Goal: Task Accomplishment & Management: Manage account settings

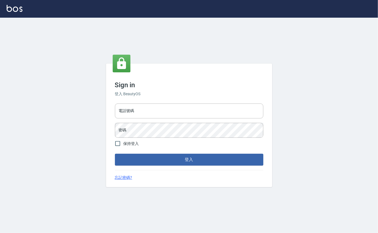
type input "0912271117"
click at [133, 111] on input "0912271117" at bounding box center [189, 111] width 148 height 15
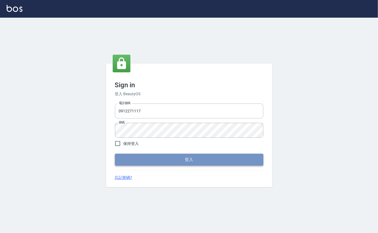
drag, startPoint x: 142, startPoint y: 158, endPoint x: 139, endPoint y: 154, distance: 5.3
click at [142, 158] on button "登入" at bounding box center [189, 160] width 148 height 12
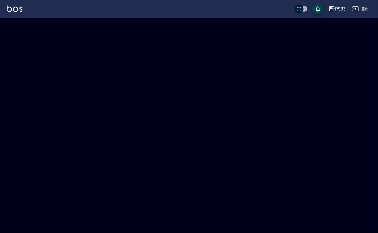
checkbox input "true"
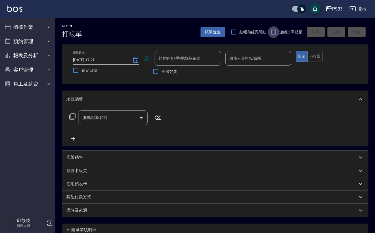
click at [271, 35] on input "連續打單結帳" at bounding box center [274, 32] width 12 height 12
checkbox input "true"
click at [152, 53] on div "顧客姓名/手機號碼/編號 顧客姓名/手機號碼/編號" at bounding box center [182, 58] width 77 height 15
click at [149, 56] on icon at bounding box center [148, 58] width 8 height 8
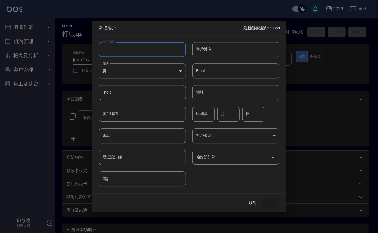
click at [149, 48] on input "客戶編號" at bounding box center [142, 49] width 87 height 15
type input "0"
type input "110707"
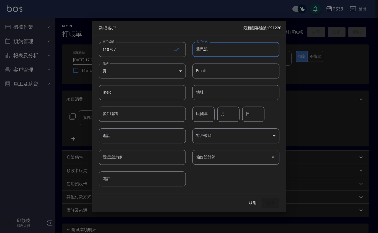
type input "葉思魭"
type input "7"
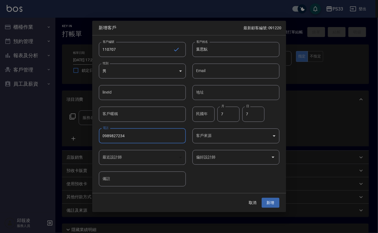
type input "0989827234"
type input "*"
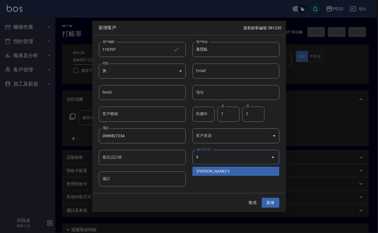
type input "許苡軒"
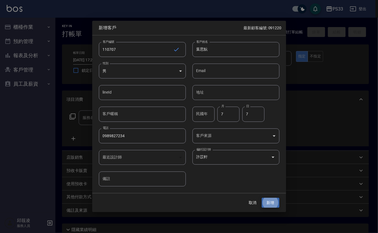
click at [261, 198] on button "新增" at bounding box center [270, 203] width 18 height 10
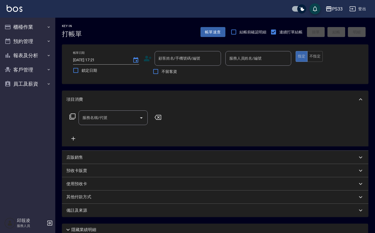
click at [144, 58] on icon at bounding box center [148, 58] width 8 height 8
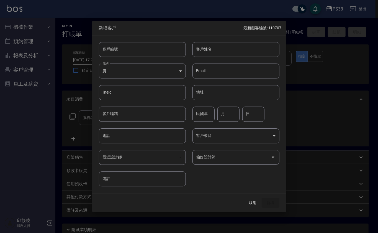
click at [142, 39] on div "客戶編號 客戶編號" at bounding box center [138, 46] width 93 height 22
click at [150, 46] on input "客戶編號" at bounding box center [142, 49] width 87 height 15
type input "030310"
type input "[PERSON_NAME]"
type input "79"
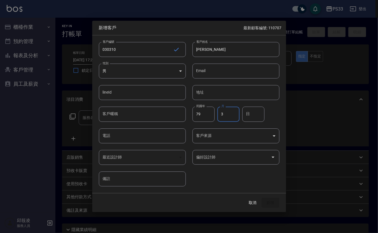
type input "3"
type input "10"
type input "0958968270"
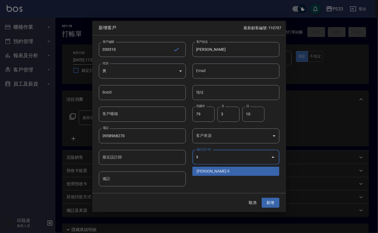
type input "許苡軒"
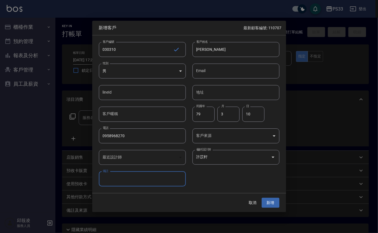
click at [261, 198] on button "新增" at bounding box center [270, 203] width 18 height 10
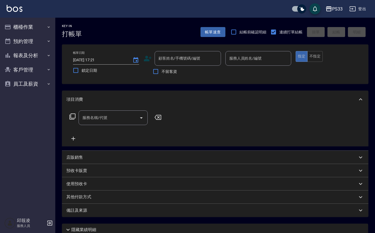
click at [150, 56] on icon at bounding box center [148, 58] width 8 height 8
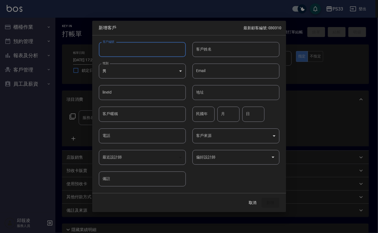
click at [147, 54] on input "客戶編號" at bounding box center [142, 49] width 87 height 15
type input "030511"
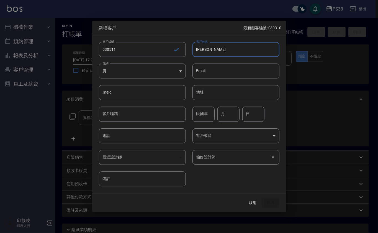
type input "[PERSON_NAME]"
type input "80"
type input "5"
type input "11"
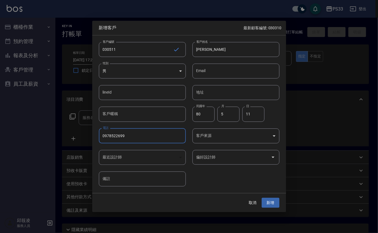
type input "0978522699"
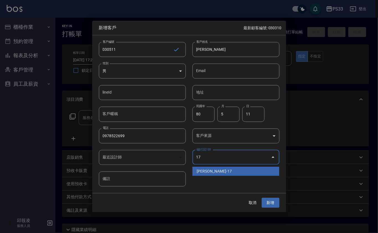
type input "張嘉珮"
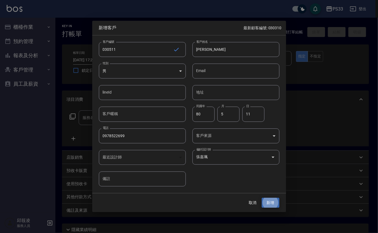
click at [261, 198] on button "新增" at bounding box center [270, 203] width 18 height 10
click at [128, 131] on input "0978522699" at bounding box center [142, 136] width 87 height 15
click at [253, 201] on button "取消" at bounding box center [253, 203] width 18 height 10
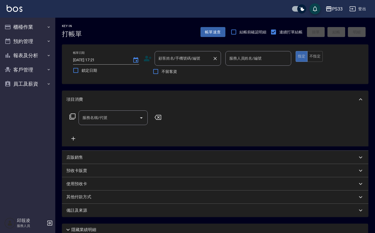
click at [196, 58] on input "顧客姓名/手機號碼/編號" at bounding box center [183, 59] width 53 height 10
paste input "0978522699"
click at [194, 74] on li "[PERSON_NAME]/0978522699/170511" at bounding box center [188, 72] width 66 height 9
type input "[PERSON_NAME]/0978522699/170511"
click at [150, 62] on icon at bounding box center [148, 58] width 8 height 8
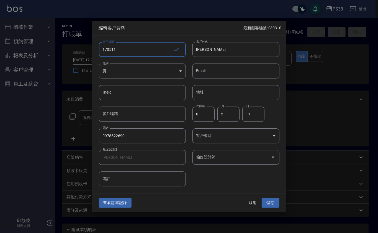
drag, startPoint x: 106, startPoint y: 49, endPoint x: 100, endPoint y: 50, distance: 7.0
click at [100, 50] on input "170511" at bounding box center [136, 49] width 74 height 15
type input "030511"
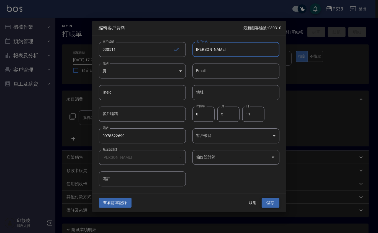
click at [275, 203] on button "儲存" at bounding box center [270, 203] width 18 height 10
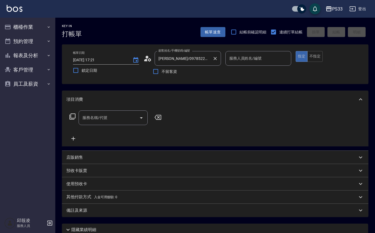
click at [218, 59] on button "Clear" at bounding box center [215, 59] width 8 height 8
click at [147, 59] on icon at bounding box center [148, 59] width 8 height 6
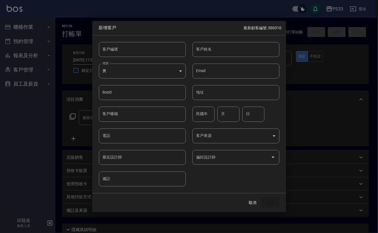
click at [143, 52] on input "客戶編號" at bounding box center [142, 49] width 87 height 15
drag, startPoint x: 143, startPoint y: 52, endPoint x: 151, endPoint y: 133, distance: 81.1
click at [151, 133] on div "客戶編號 020518 ​ 客戶編號 客戶姓名 客戶姓名 性別 男 [DEMOGRAPHIC_DATA] 性別 Email Email lineId line…" at bounding box center [185, 110] width 187 height 151
type input "020518"
type input "[PERSON_NAME]"
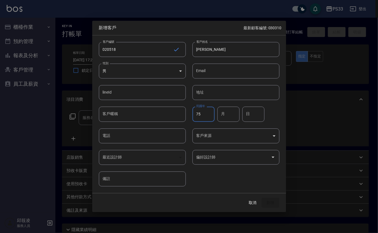
type input "75"
type input "5"
type input "18"
type input "0981818863"
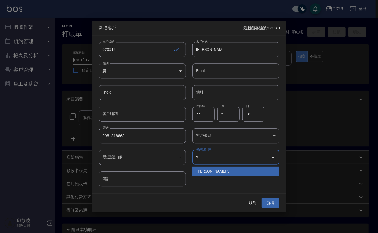
type input "[PERSON_NAME]"
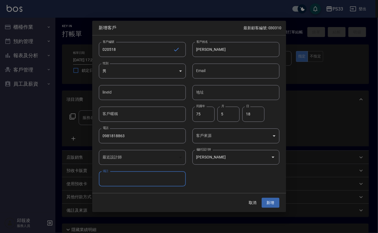
click at [261, 198] on button "新增" at bounding box center [270, 203] width 18 height 10
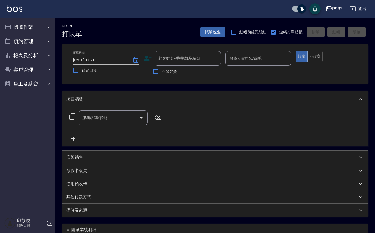
click at [147, 60] on icon at bounding box center [148, 59] width 8 height 6
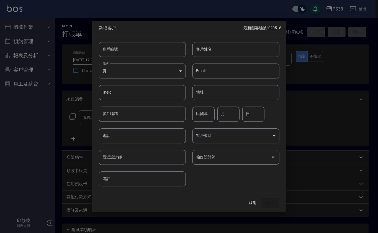
click at [146, 48] on input "客戶編號" at bounding box center [142, 49] width 87 height 15
type input "090126"
type input "[PERSON_NAME]"
type input "88"
type input "1"
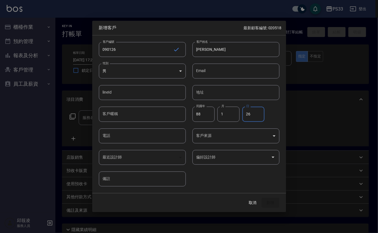
type input "26"
type input "0903690150"
type input "邱潔汝"
click at [261, 198] on button "新增" at bounding box center [270, 203] width 18 height 10
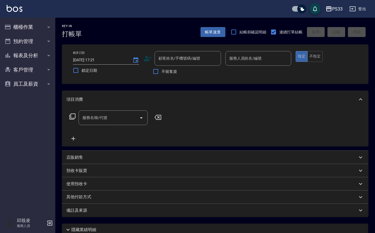
click at [147, 60] on icon at bounding box center [148, 59] width 8 height 6
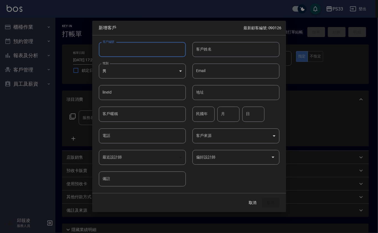
click at [147, 48] on input "客戶編號" at bounding box center [142, 49] width 87 height 15
click at [254, 204] on button "取消" at bounding box center [253, 203] width 18 height 10
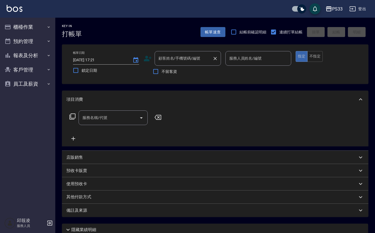
click at [206, 61] on input "顧客姓名/手機號碼/編號" at bounding box center [183, 59] width 53 height 10
type input "[PERSON_NAME]/0903690150/090126"
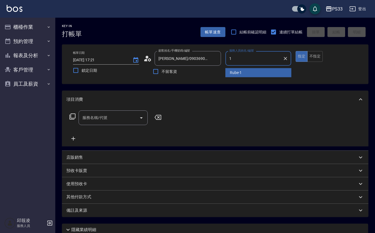
type input "Rube-1"
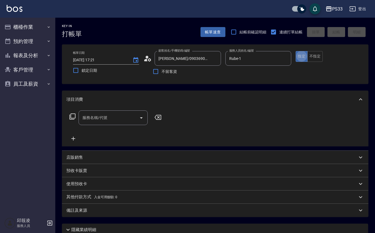
type button "true"
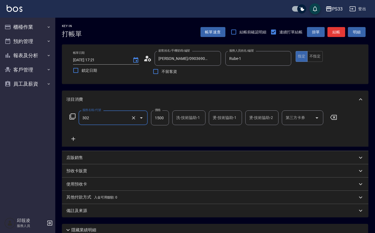
type input "設計燙髮(302)"
click at [154, 119] on input "1" at bounding box center [160, 118] width 18 height 15
click at [156, 119] on input "1" at bounding box center [160, 118] width 18 height 15
type input "1200"
type input "Rube-1"
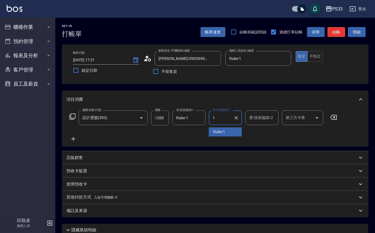
type input "Rube-1"
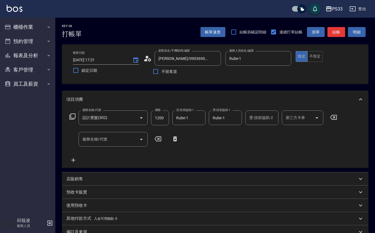
click at [76, 175] on div "店販銷售" at bounding box center [215, 179] width 306 height 13
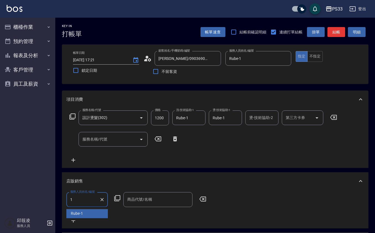
type input "Rube-1"
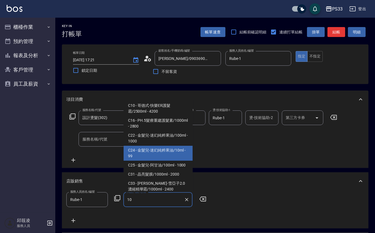
type input "金髮兒-迷幻純粹果油/10ml"
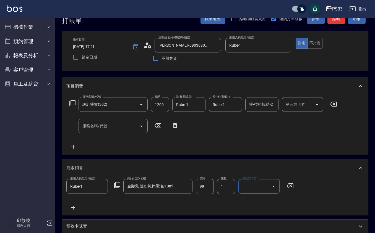
scroll to position [114, 0]
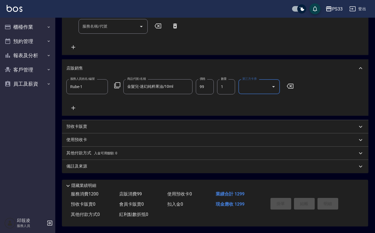
type input "[DATE] 17:43"
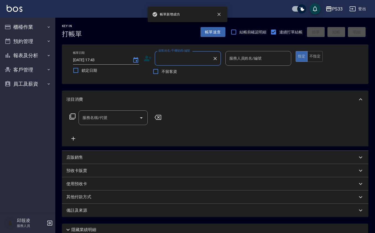
scroll to position [0, 0]
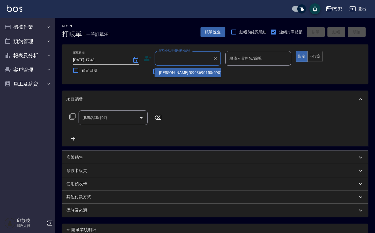
click at [172, 62] on input "顧客姓名/手機號碼/編號" at bounding box center [183, 59] width 53 height 10
type input "041121"
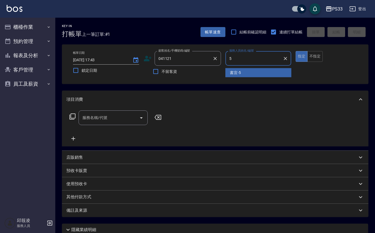
type input "書宜-5"
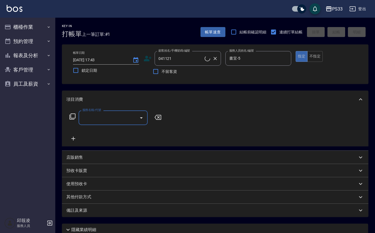
type input "[PERSON_NAME]/0903589588/041121"
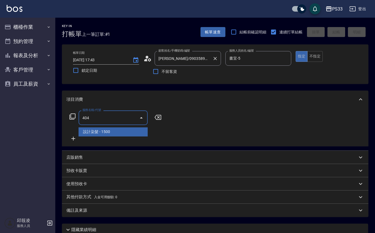
type input "設計染髮(404)"
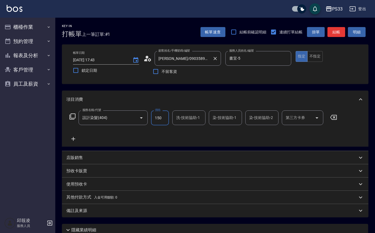
type input "1500"
type input "苡軒-9"
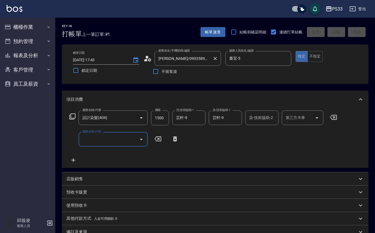
type input "[DATE] 17:47"
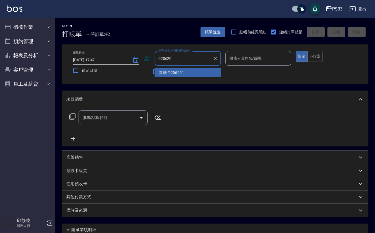
type input "020620"
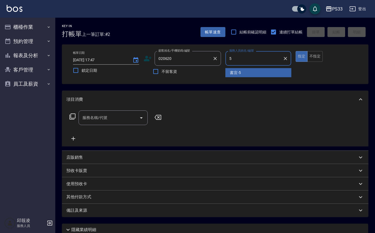
type input "書宜-5"
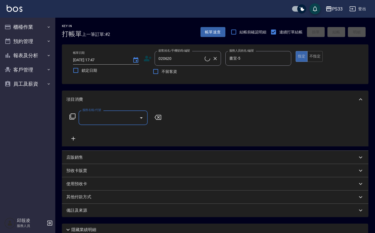
type input "[PERSON_NAME][DEMOGRAPHIC_DATA]/0919564914/020620"
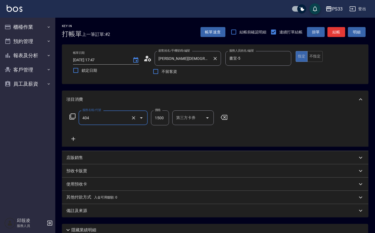
type input "設計染髮(404)"
type input "2500"
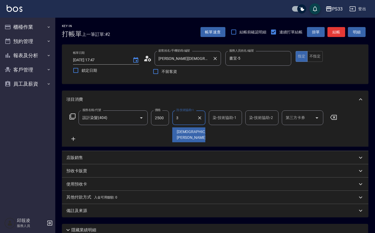
type input "[PERSON_NAME]-3"
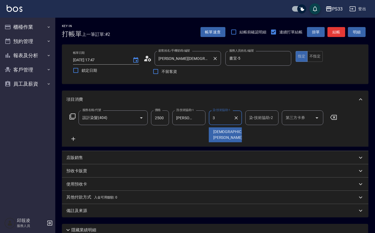
type input "[PERSON_NAME]-3"
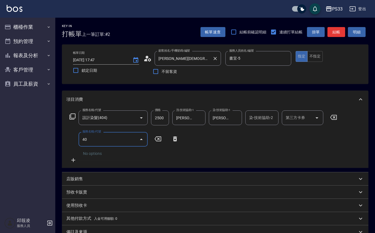
type input "4"
type input "自備護髮(502)"
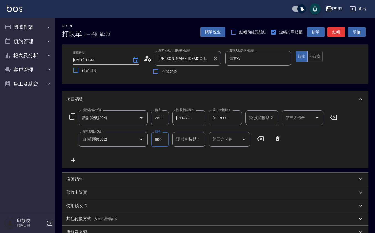
type input "800"
type input "[PERSON_NAME]-3"
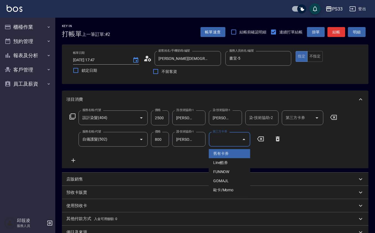
click at [75, 160] on icon at bounding box center [73, 160] width 14 height 7
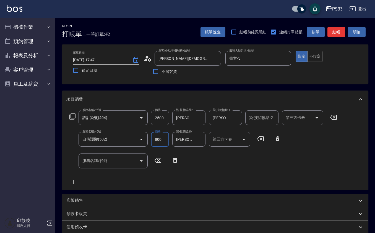
click at [158, 145] on input "800" at bounding box center [160, 139] width 18 height 15
type input "1300"
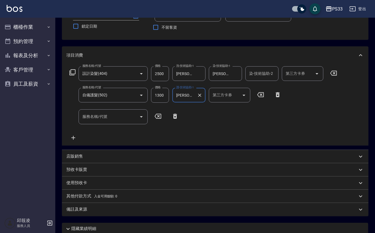
scroll to position [89, 0]
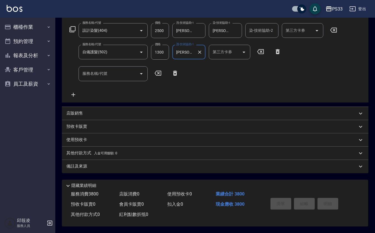
type input "[DATE] 17:48"
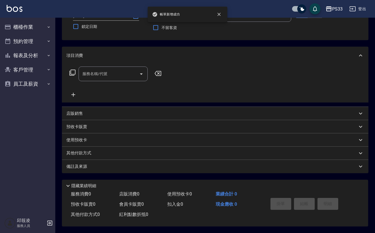
scroll to position [0, 0]
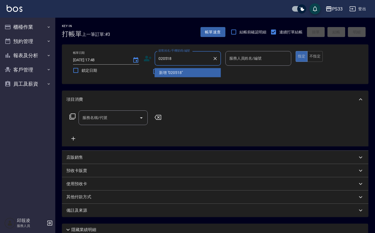
type input "020518"
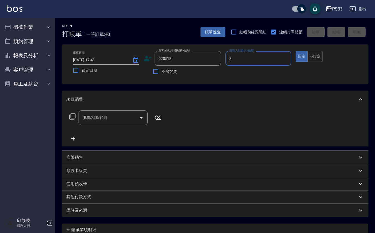
type input "[PERSON_NAME]-3"
type input "[PERSON_NAME]/0981818863/020518"
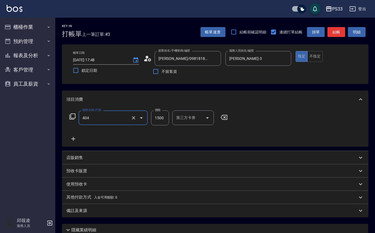
type input "設計染髮(404)"
type input "1299"
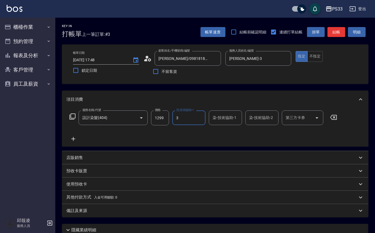
type input "[PERSON_NAME]-3"
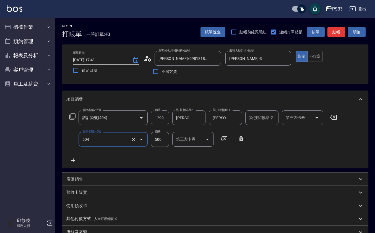
type input "順子護髮(504)"
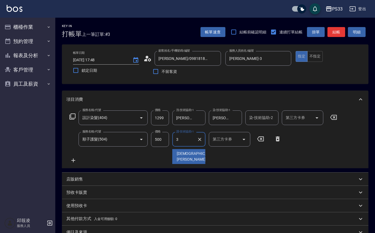
type input "[PERSON_NAME]-3"
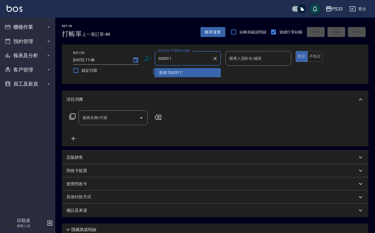
type input "030511"
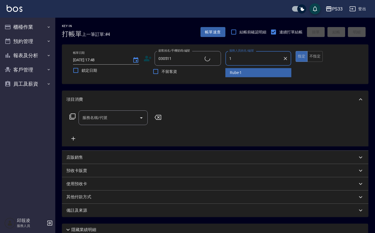
type input "17"
type input "[PERSON_NAME]/0978522699/030511"
type input "[PERSON_NAME]-17"
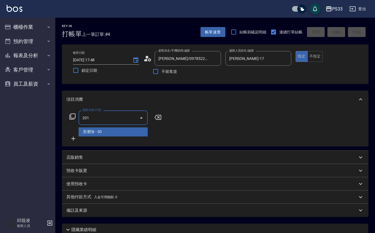
type input "剪瀏海(201)"
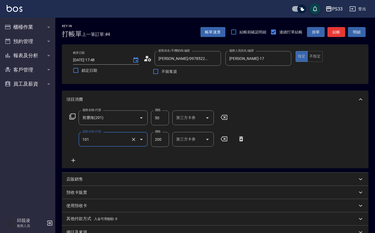
type input "洗髮(101)"
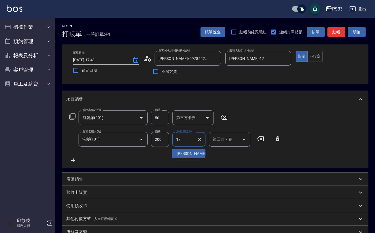
type input "[PERSON_NAME]-17"
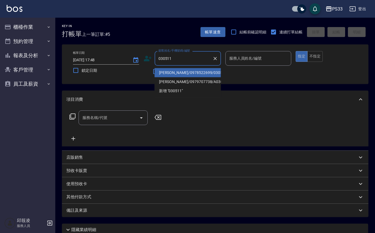
type input "[PERSON_NAME]/0978522699/030511"
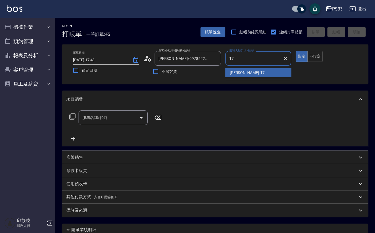
type input "[PERSON_NAME]-17"
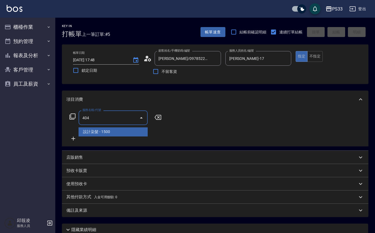
type input "設計染髮(404)"
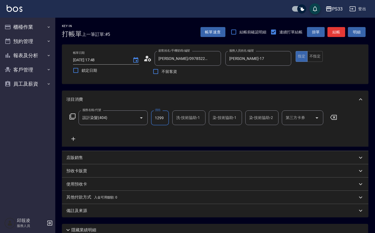
type input "1299"
type input "[PERSON_NAME]-17"
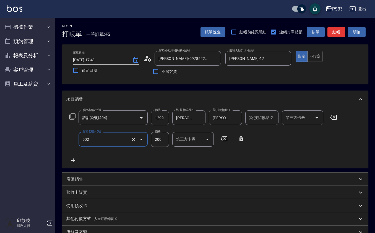
type input "自備護髮(502)"
type input "1000"
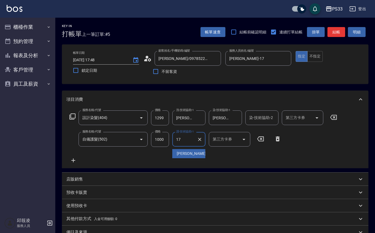
type input "[PERSON_NAME]-17"
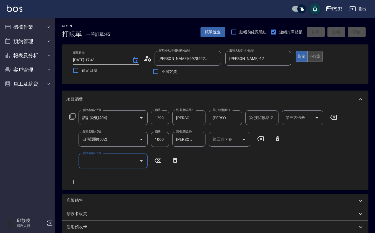
type input "[DATE] 17:50"
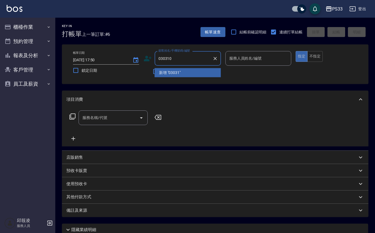
type input "030310"
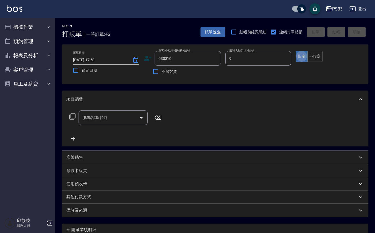
type input "苡軒-9"
type input "[PERSON_NAME]平/0958968270/030310"
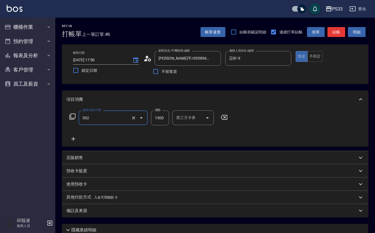
type input "設計燙髮(302)"
type input "1299"
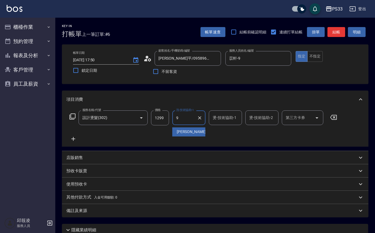
type input "苡軒-9"
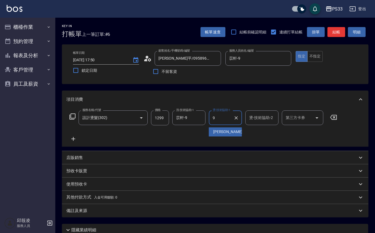
type input "苡軒-9"
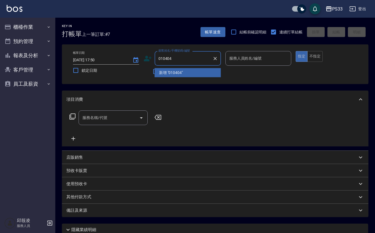
type input "010404"
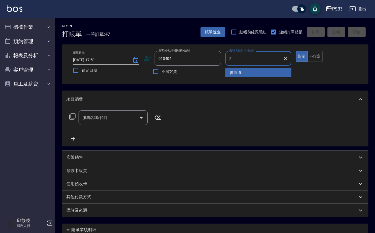
type input "書宜-5"
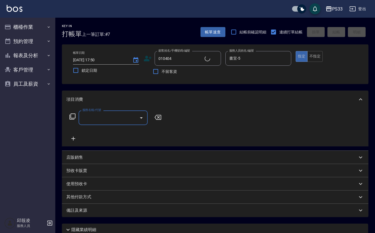
type input "[PERSON_NAME]/0910636158/010404"
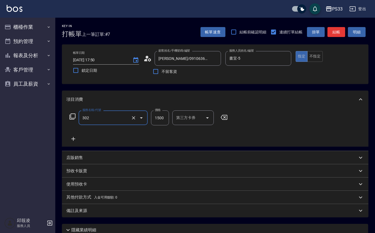
type input "設計燙髮(302)"
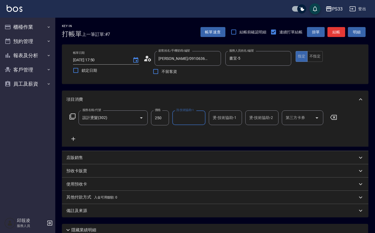
click at [156, 124] on input "250" at bounding box center [160, 118] width 18 height 15
type input "2500"
type input "[PERSON_NAME]-3"
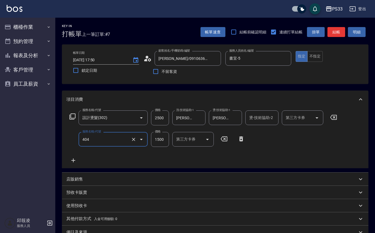
type input "設計染髮(404)"
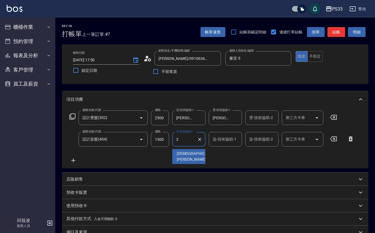
type input "[PERSON_NAME]-3"
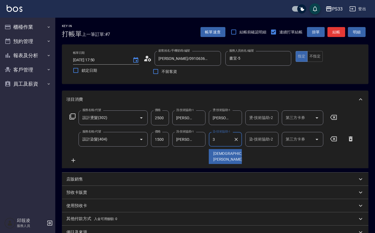
type input "[PERSON_NAME]-3"
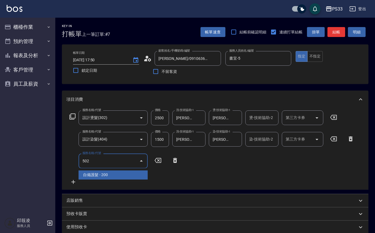
type input "自備護髮(502)"
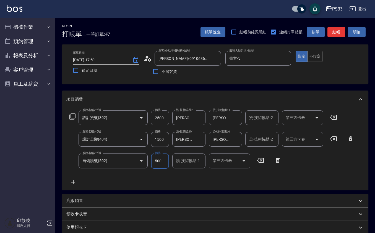
type input "500"
type input "[PERSON_NAME]-3"
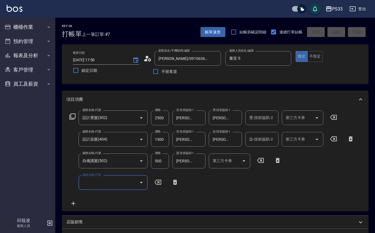
type input "[DATE] 17:51"
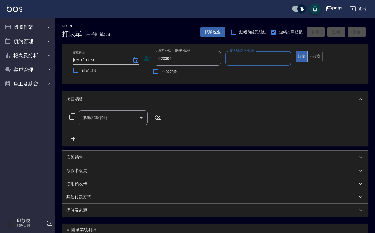
type input "020306"
type input "書宜-5"
type input "[PERSON_NAME]/0976570956/020306"
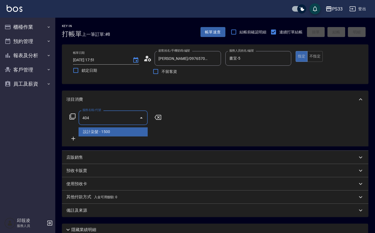
type input "設計染髮(404)"
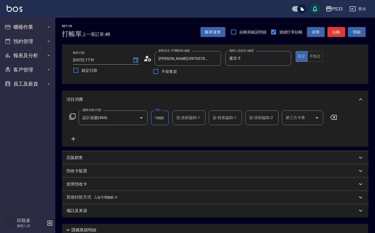
type input "1000"
type input "怡媜-8"
click at [101, 155] on div "店販銷售" at bounding box center [211, 158] width 291 height 6
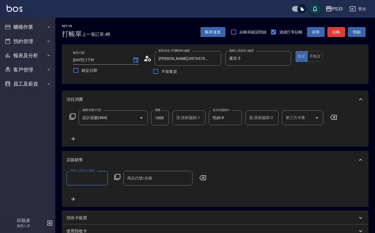
click at [74, 194] on div "服務人員姓名/編號 服務人員姓名/編號 商品代號/名稱 商品代號/名稱" at bounding box center [215, 187] width 298 height 32
click at [72, 198] on icon at bounding box center [73, 199] width 14 height 7
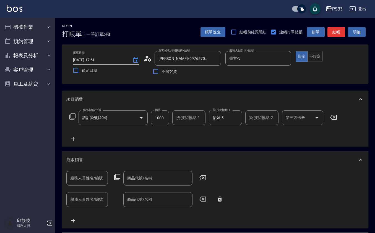
click at [219, 197] on icon at bounding box center [220, 199] width 14 height 7
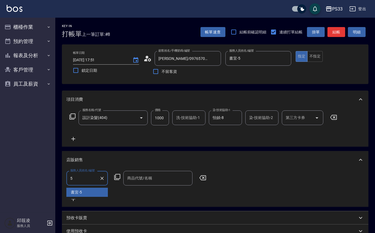
type input "書宜-5"
click at [119, 176] on icon at bounding box center [117, 177] width 7 height 7
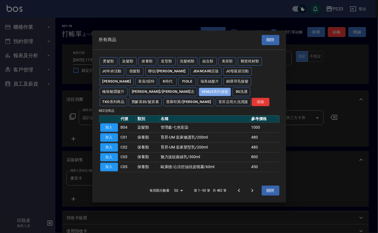
click at [199, 90] on button "Venus系列接髮" at bounding box center [215, 92] width 32 height 9
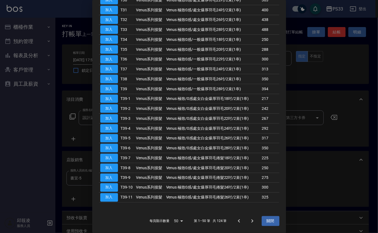
scroll to position [389, 0]
drag, startPoint x: 250, startPoint y: 219, endPoint x: 251, endPoint y: 216, distance: 3.8
click at [249, 219] on icon "Go to next page" at bounding box center [252, 221] width 7 height 7
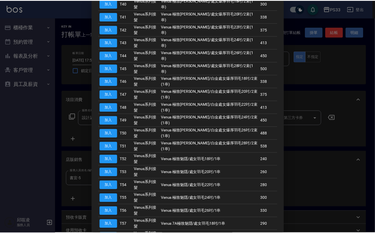
scroll to position [105, 0]
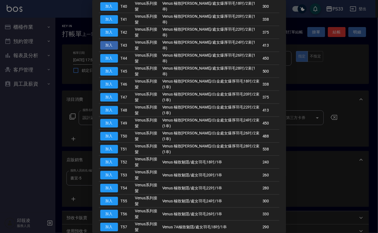
click at [112, 41] on button "加入" at bounding box center [109, 45] width 18 height 9
type input "Venus 極致[PERSON_NAME]/處女爆厚羽毛24吋/2束(1串)"
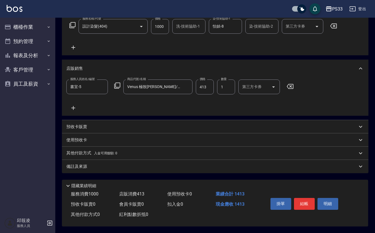
scroll to position [93, 0]
click at [224, 85] on input "1" at bounding box center [226, 87] width 18 height 15
type input "18"
click at [208, 87] on input "413" at bounding box center [205, 87] width 18 height 15
click at [116, 85] on icon at bounding box center [117, 85] width 7 height 7
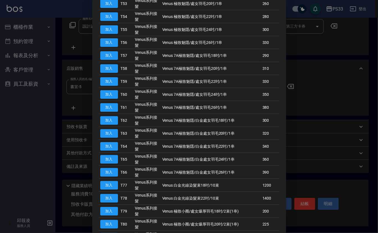
scroll to position [289, 0]
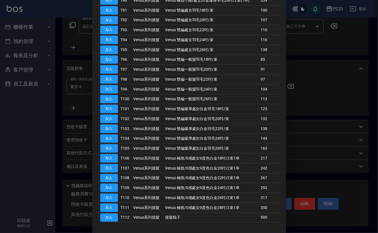
scroll to position [130, 0]
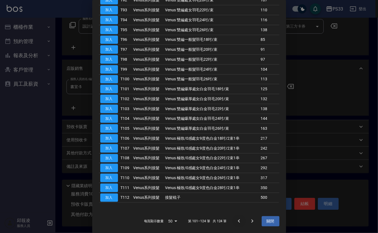
click at [236, 216] on button "Go to previous page" at bounding box center [238, 221] width 13 height 13
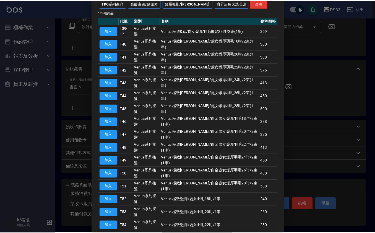
scroll to position [56, 0]
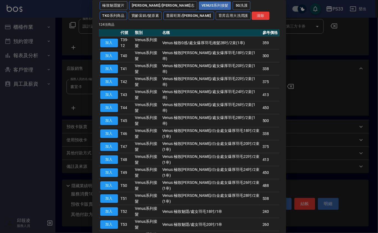
click at [114, 78] on button "加入" at bounding box center [109, 82] width 18 height 9
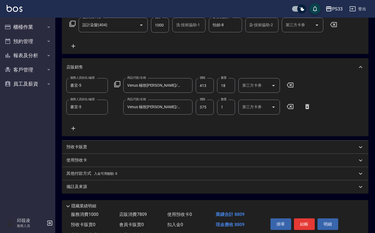
click at [290, 84] on icon at bounding box center [290, 85] width 7 height 5
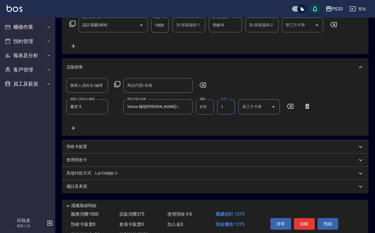
click at [228, 106] on input "1" at bounding box center [226, 107] width 18 height 15
type input "20"
click at [165, 24] on input "1000" at bounding box center [160, 25] width 18 height 15
type input "900"
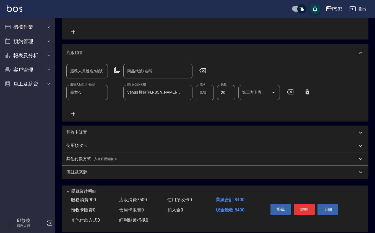
scroll to position [114, 0]
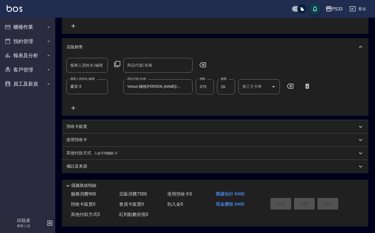
type input "[DATE] 17:56"
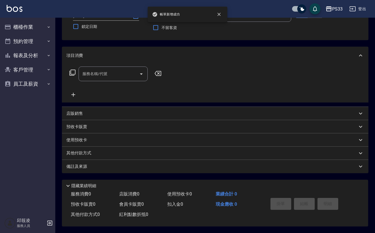
scroll to position [0, 0]
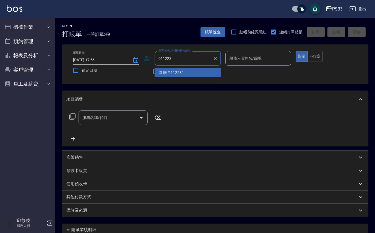
type input "011223"
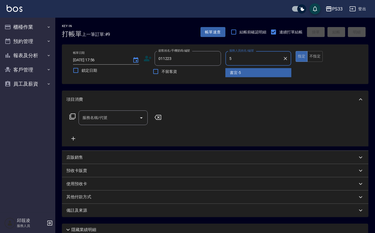
type input "書宜-5"
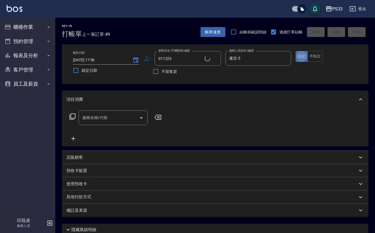
type input "[PERSON_NAME]/0989072992/011223"
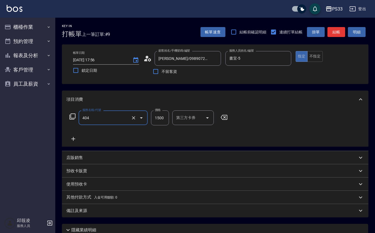
type input "設計染髮(404)"
type input "1500"
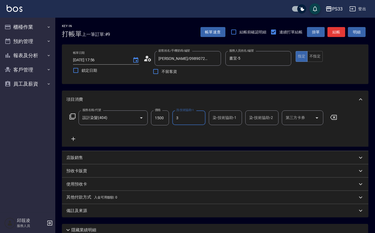
type input "[PERSON_NAME]-3"
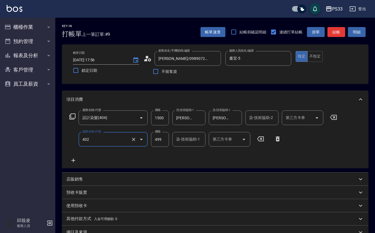
type input "10束挑染(402)"
type input "1000"
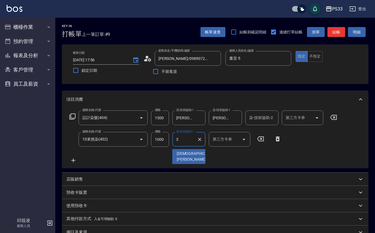
type input "[PERSON_NAME]-3"
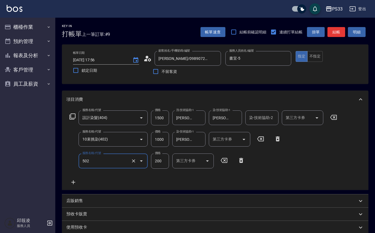
type input "自備護髮(502)"
type input "1200"
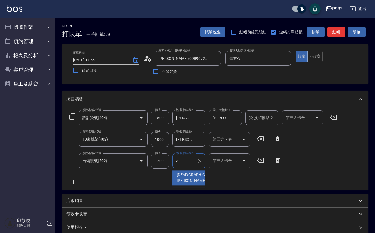
type input "[PERSON_NAME]-3"
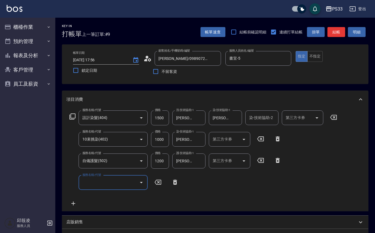
scroll to position [110, 0]
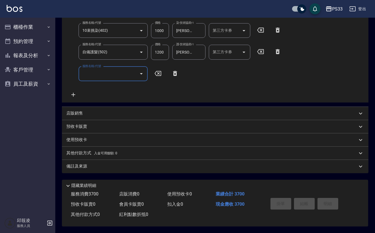
type input "[DATE] 17:57"
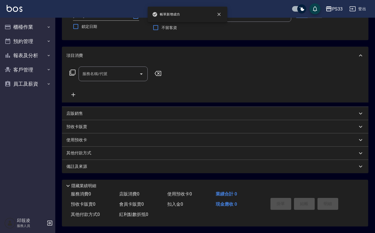
scroll to position [0, 0]
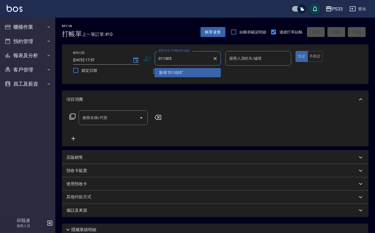
type input "011005"
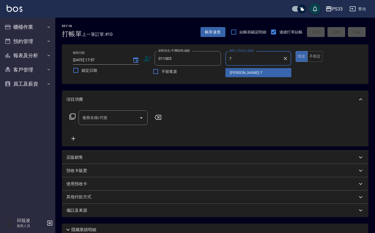
type input "Joann-7"
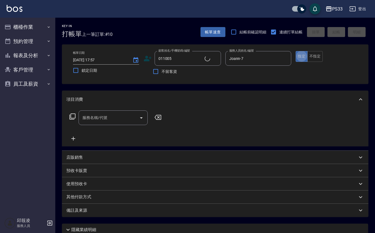
type input "[PERSON_NAME]/0968068856/011005"
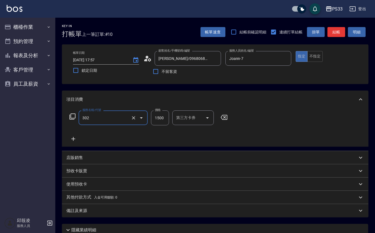
type input "設計燙髮(302)"
type input "2500"
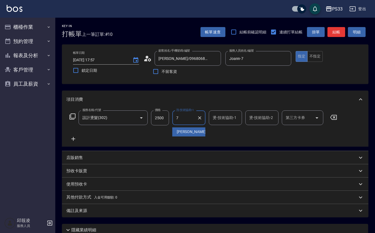
type input "Joann-7"
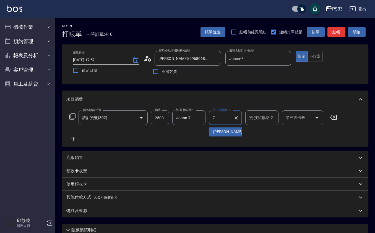
type input "Joann-7"
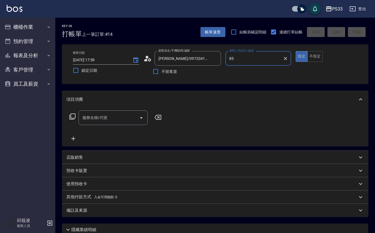
click at [296, 51] on button "指定" at bounding box center [302, 56] width 12 height 11
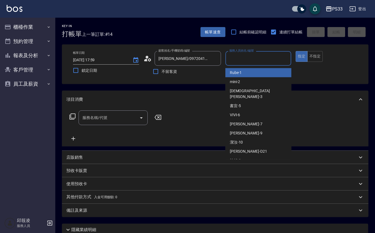
click at [274, 59] on input "服務人員姓名/編號" at bounding box center [258, 59] width 61 height 10
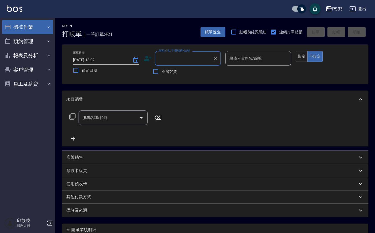
click at [25, 30] on button "櫃檯作業" at bounding box center [27, 27] width 51 height 14
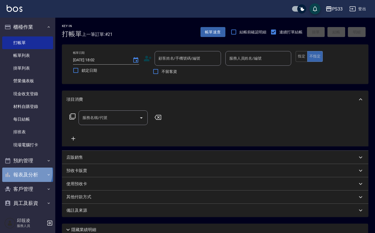
click at [24, 173] on button "報表及分析" at bounding box center [27, 175] width 51 height 14
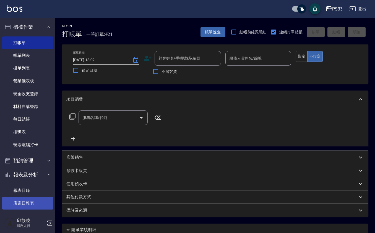
click at [32, 200] on link "店家日報表" at bounding box center [27, 203] width 51 height 13
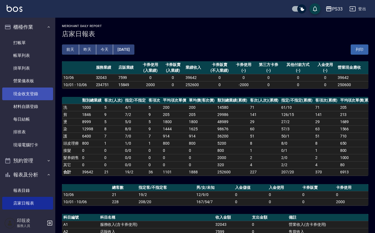
click at [41, 97] on link "現金收支登錄" at bounding box center [27, 94] width 51 height 13
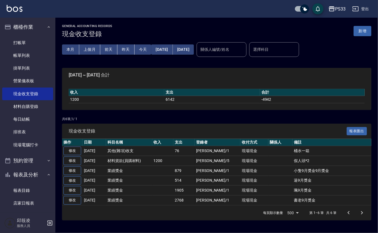
click at [365, 27] on button "新增" at bounding box center [362, 31] width 18 height 10
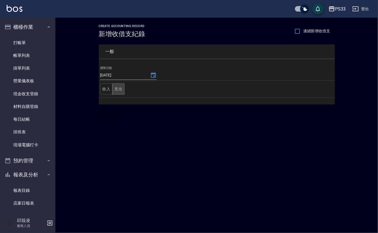
click at [122, 91] on button "支出" at bounding box center [118, 89] width 12 height 11
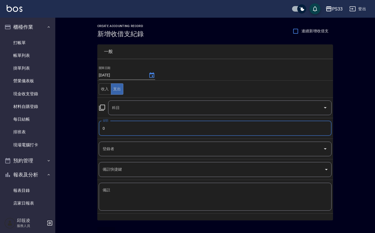
click at [117, 128] on input "0" at bounding box center [215, 128] width 233 height 15
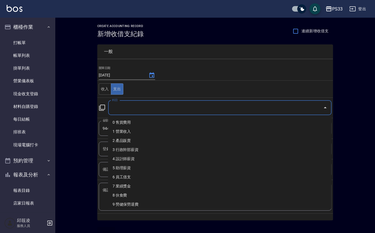
click at [165, 110] on input "科目" at bounding box center [216, 108] width 210 height 10
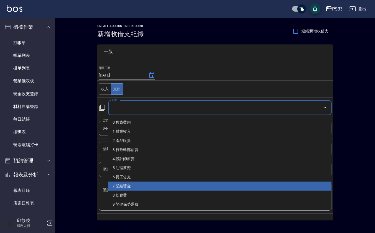
click at [148, 186] on li "7 業績獎金" at bounding box center [220, 186] width 224 height 9
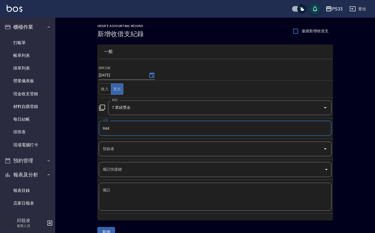
click at [131, 156] on div "登錄者" at bounding box center [215, 149] width 233 height 15
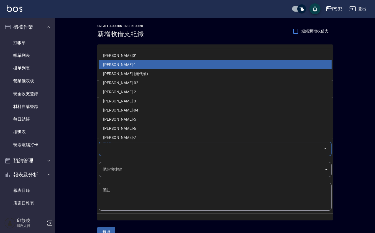
click at [138, 63] on li "[PERSON_NAME]-1" at bounding box center [215, 64] width 233 height 9
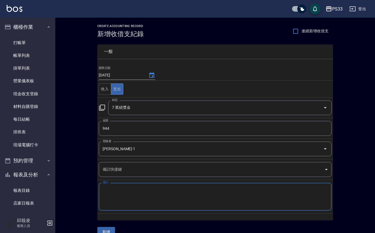
click at [118, 195] on textarea "備註" at bounding box center [215, 197] width 225 height 19
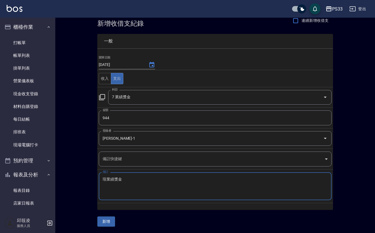
scroll to position [11, 0]
click at [107, 219] on button "新增" at bounding box center [106, 222] width 18 height 10
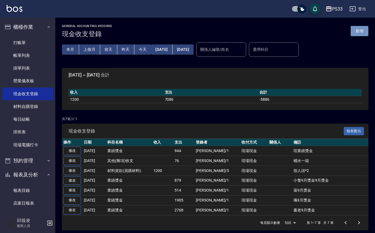
click at [361, 33] on button "新增" at bounding box center [360, 31] width 18 height 10
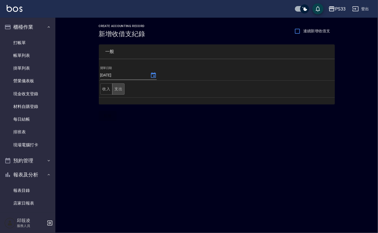
click at [121, 89] on button "支出" at bounding box center [118, 89] width 12 height 11
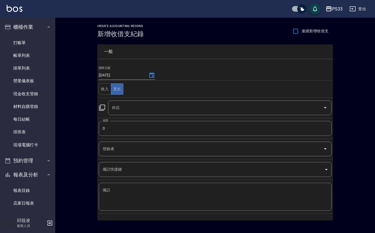
click at [117, 121] on td "金額 0 金額" at bounding box center [215, 128] width 236 height 21
click at [119, 126] on input "0" at bounding box center [215, 128] width 233 height 15
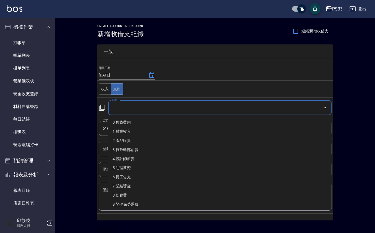
click at [133, 104] on input "科目" at bounding box center [216, 108] width 210 height 10
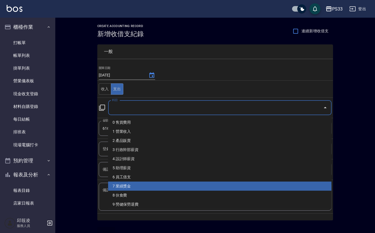
click at [133, 183] on li "7 業績獎金" at bounding box center [220, 186] width 224 height 9
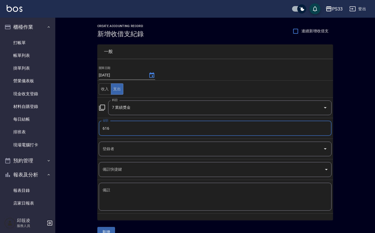
click at [121, 152] on input "登錄者" at bounding box center [211, 149] width 220 height 10
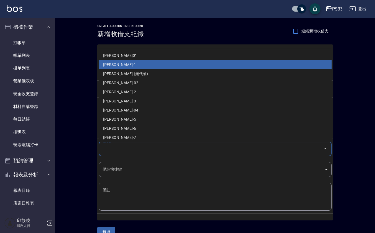
click at [128, 67] on li "[PERSON_NAME]-1" at bounding box center [215, 64] width 233 height 9
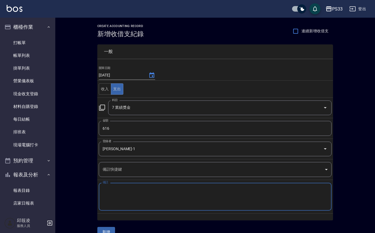
click at [107, 201] on textarea "備註" at bounding box center [215, 197] width 225 height 19
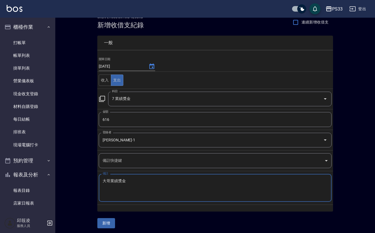
scroll to position [11, 0]
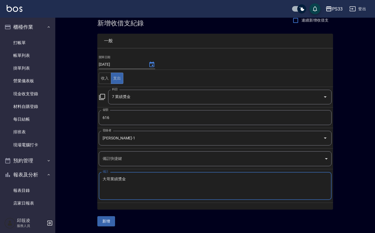
click at [115, 224] on button "新增" at bounding box center [106, 222] width 18 height 10
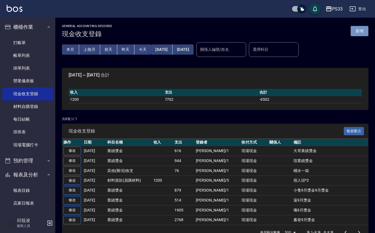
click at [365, 35] on button "新增" at bounding box center [360, 31] width 18 height 10
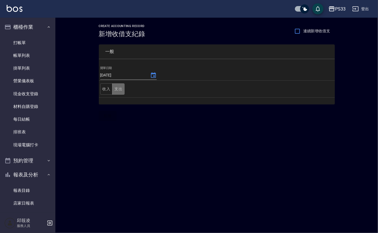
click at [118, 93] on button "支出" at bounding box center [118, 89] width 12 height 11
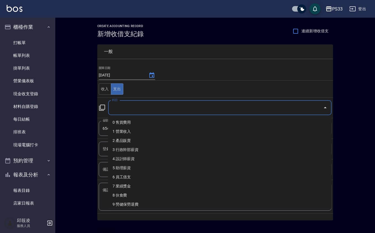
click at [157, 103] on input "科目" at bounding box center [216, 108] width 210 height 10
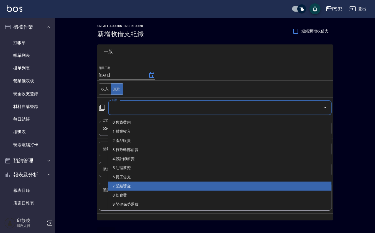
click at [142, 187] on li "7 業績獎金" at bounding box center [220, 186] width 224 height 9
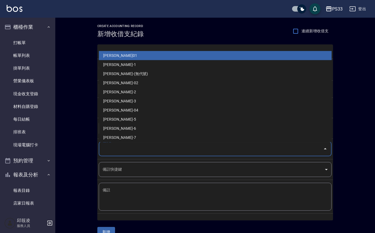
click at [137, 145] on input "登錄者" at bounding box center [211, 149] width 220 height 10
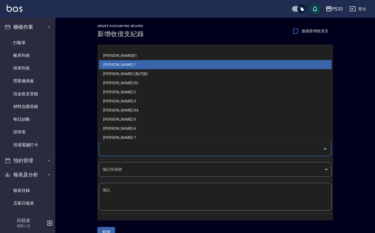
click at [133, 63] on li "[PERSON_NAME]-1" at bounding box center [215, 64] width 233 height 9
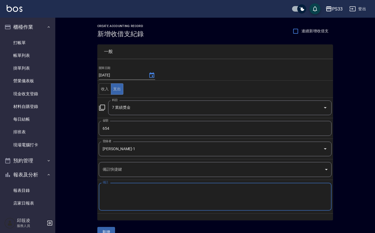
click at [133, 192] on textarea "備註" at bounding box center [215, 197] width 225 height 19
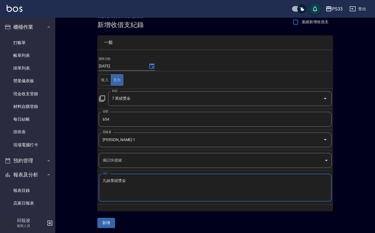
scroll to position [11, 0]
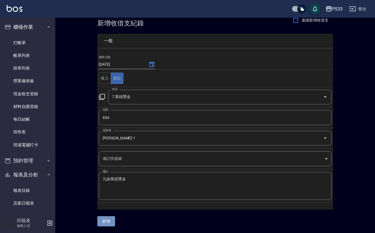
click at [102, 223] on button "新增" at bounding box center [106, 222] width 18 height 10
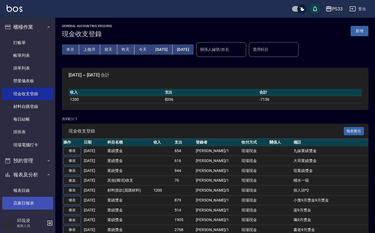
click at [31, 203] on link "店家日報表" at bounding box center [27, 203] width 51 height 13
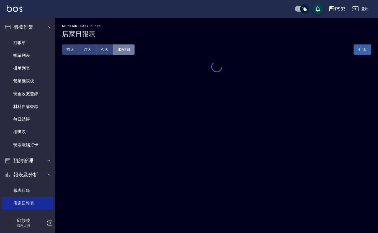
click at [122, 48] on button "[DATE]" at bounding box center [123, 50] width 21 height 10
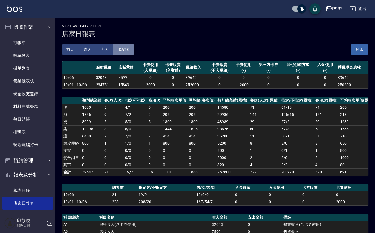
click at [131, 53] on button "[DATE]" at bounding box center [123, 50] width 21 height 10
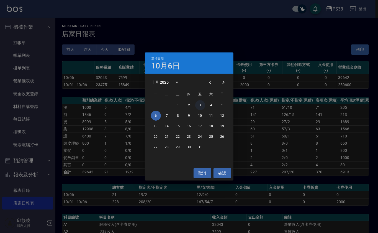
click at [202, 102] on button "3" at bounding box center [200, 105] width 10 height 10
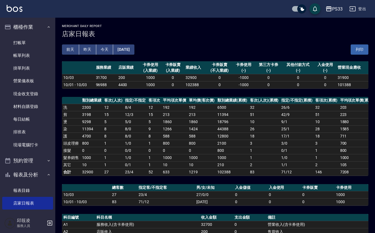
click at [131, 53] on button "[DATE]" at bounding box center [123, 50] width 21 height 10
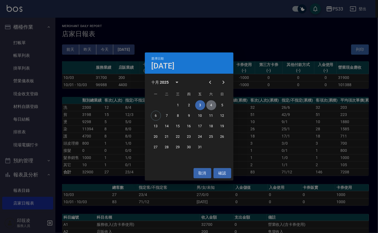
click at [209, 105] on button "4" at bounding box center [211, 105] width 10 height 10
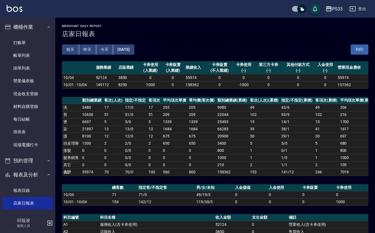
click at [134, 48] on button "[DATE]" at bounding box center [123, 50] width 21 height 10
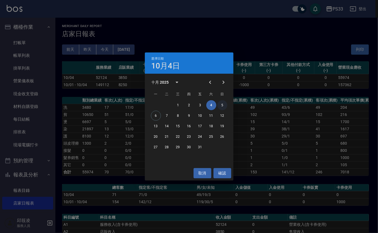
click at [222, 104] on button "5" at bounding box center [222, 105] width 10 height 10
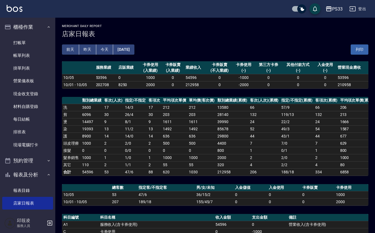
scroll to position [126, 0]
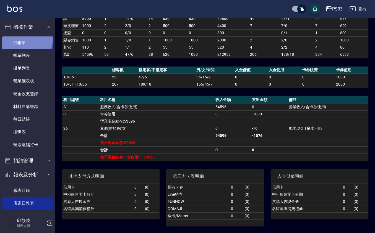
click at [25, 39] on link "打帳單" at bounding box center [27, 43] width 51 height 13
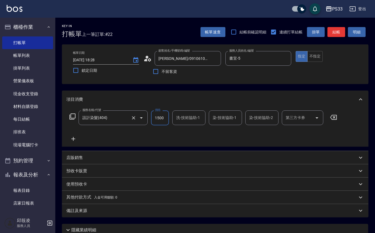
click at [117, 115] on input "設計染髮(404)" at bounding box center [105, 118] width 49 height 10
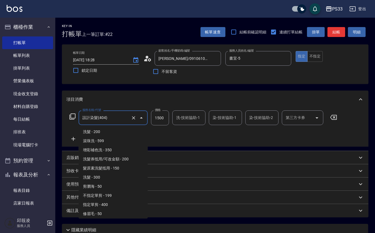
click at [117, 115] on input "設計染髮(404)" at bounding box center [105, 118] width 49 height 10
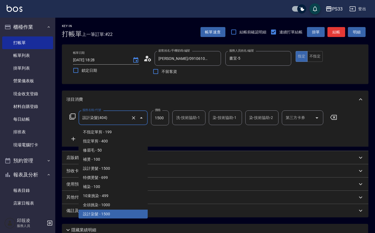
click at [118, 115] on input "設計染髮(404)" at bounding box center [105, 118] width 49 height 10
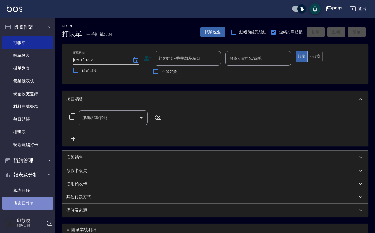
click at [38, 206] on link "店家日報表" at bounding box center [27, 203] width 51 height 13
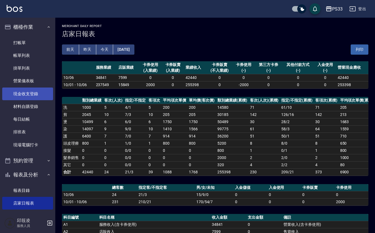
click at [35, 94] on link "現金收支登錄" at bounding box center [27, 94] width 51 height 13
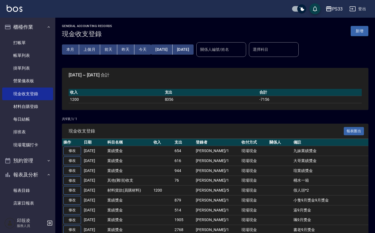
click at [363, 35] on button "新增" at bounding box center [360, 31] width 18 height 10
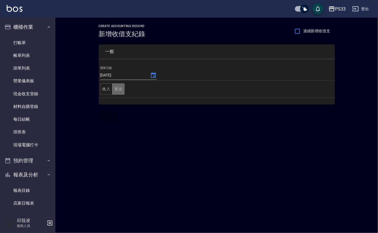
click at [119, 87] on button "支出" at bounding box center [118, 89] width 12 height 11
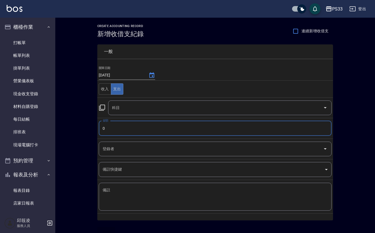
click at [142, 127] on input "0" at bounding box center [215, 128] width 233 height 15
click at [155, 103] on input "科目" at bounding box center [216, 108] width 210 height 10
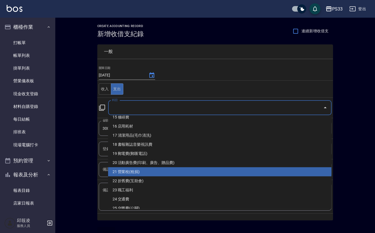
scroll to position [147, 0]
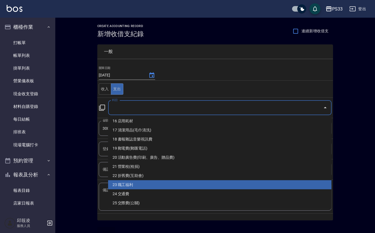
click at [159, 187] on li "23 職工福利" at bounding box center [220, 185] width 224 height 9
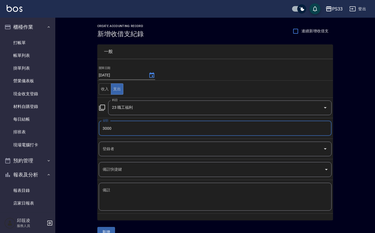
click at [163, 151] on input "登錄者" at bounding box center [211, 149] width 220 height 10
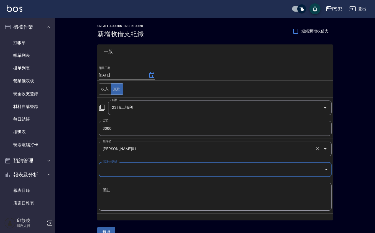
click at [161, 149] on input "[PERSON_NAME]01" at bounding box center [207, 149] width 212 height 10
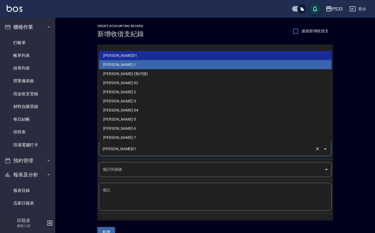
click at [122, 63] on li "[PERSON_NAME]-1" at bounding box center [215, 64] width 233 height 9
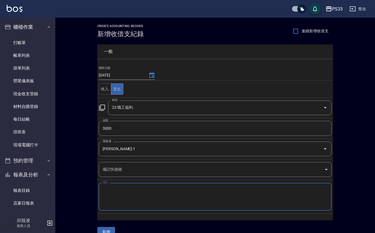
click at [107, 199] on textarea "備註" at bounding box center [215, 197] width 225 height 19
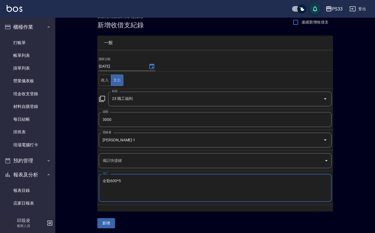
scroll to position [11, 0]
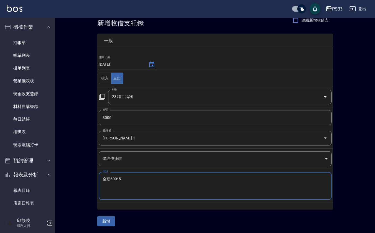
click at [114, 221] on button "新增" at bounding box center [106, 222] width 18 height 10
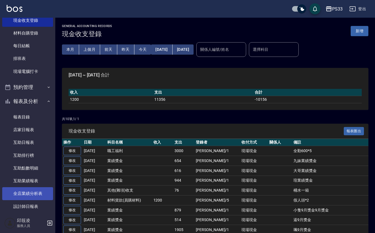
scroll to position [111, 0]
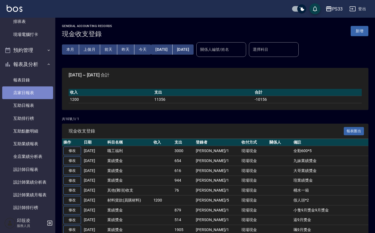
click at [28, 94] on link "店家日報表" at bounding box center [27, 93] width 51 height 13
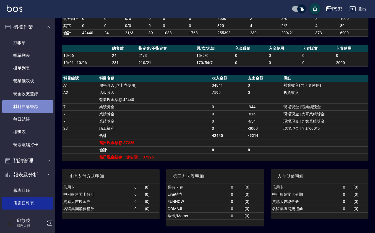
click at [35, 111] on link "材料自購登錄" at bounding box center [27, 106] width 51 height 13
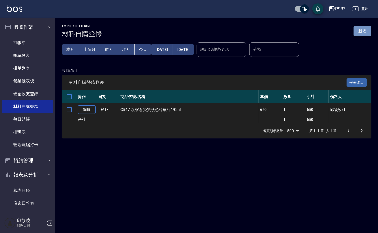
click at [359, 34] on button "新增" at bounding box center [362, 31] width 18 height 10
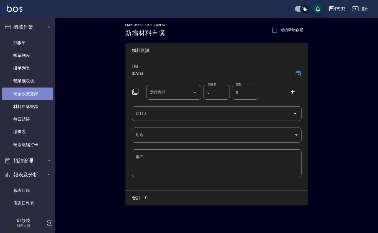
click at [41, 97] on link "現金收支登錄" at bounding box center [27, 94] width 51 height 13
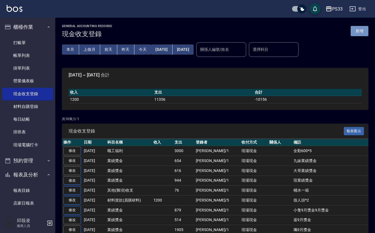
click at [357, 31] on button "新增" at bounding box center [360, 31] width 18 height 10
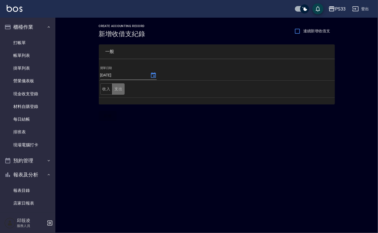
click at [119, 86] on button "支出" at bounding box center [118, 89] width 12 height 11
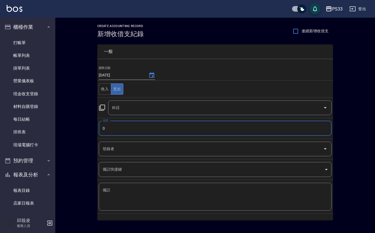
click at [115, 127] on input "0" at bounding box center [215, 128] width 233 height 15
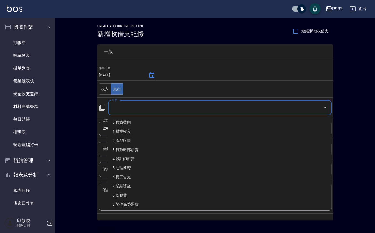
click at [120, 105] on input "科目" at bounding box center [216, 108] width 210 height 10
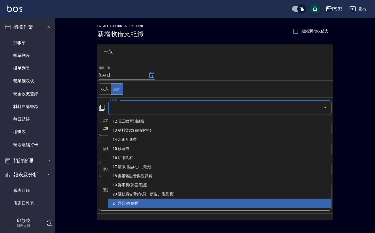
scroll to position [184, 0]
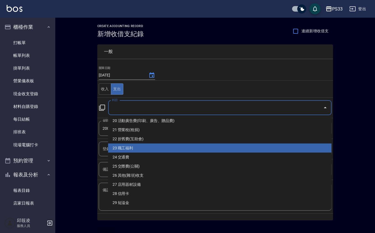
click at [141, 149] on li "23 職工福利" at bounding box center [220, 148] width 224 height 9
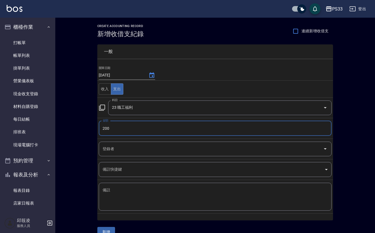
click at [120, 151] on input "登錄者" at bounding box center [211, 149] width 220 height 10
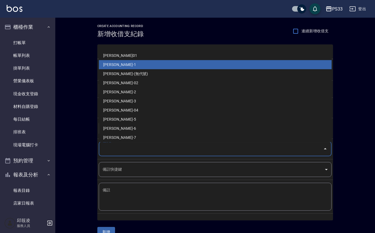
click at [128, 66] on li "[PERSON_NAME]-1" at bounding box center [215, 64] width 233 height 9
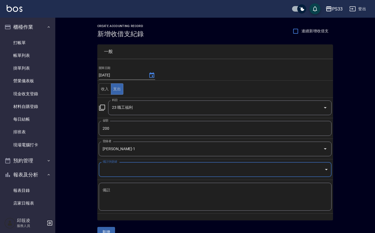
click at [141, 192] on textarea "備註" at bounding box center [215, 197] width 225 height 19
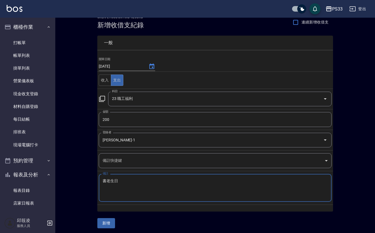
scroll to position [11, 0]
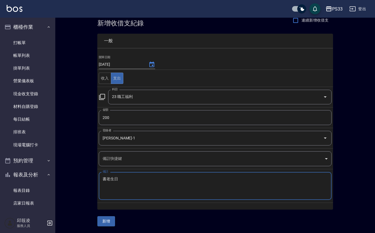
click at [105, 222] on button "新增" at bounding box center [106, 222] width 18 height 10
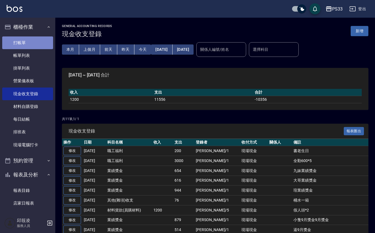
click at [31, 38] on link "打帳單" at bounding box center [27, 43] width 51 height 13
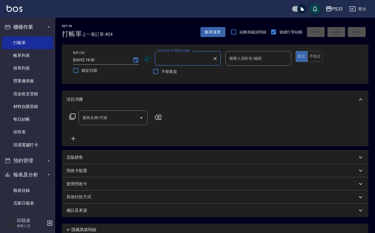
click at [172, 54] on div "顧客姓名/手機號碼/編號 顧客姓名/手機號碼/編號" at bounding box center [188, 58] width 66 height 15
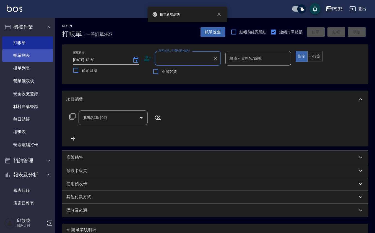
click at [28, 52] on link "帳單列表" at bounding box center [27, 55] width 51 height 13
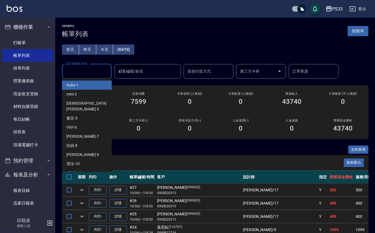
click at [88, 72] on input "設計師編號/姓名" at bounding box center [86, 72] width 45 height 10
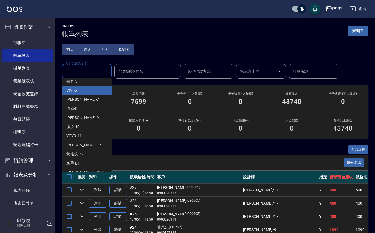
scroll to position [39, 0]
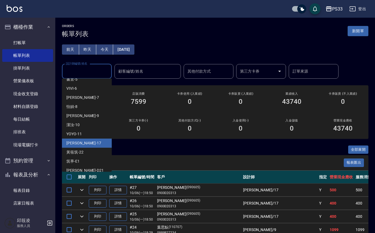
drag, startPoint x: 81, startPoint y: 132, endPoint x: 79, endPoint y: 136, distance: 4.0
click at [79, 136] on ul "Rube -1 mini -2 瑜[PERSON_NAME] -3 書宜 -5 VIVI -6 Joann -7 怡媜 -8 [PERSON_NAME] -9…" at bounding box center [87, 125] width 50 height 93
click at [79, 141] on span "[PERSON_NAME] -17" at bounding box center [83, 144] width 35 height 6
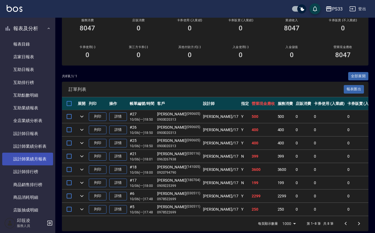
scroll to position [147, 0]
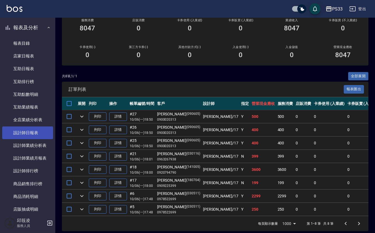
click at [40, 136] on link "設計師日報表" at bounding box center [27, 133] width 51 height 13
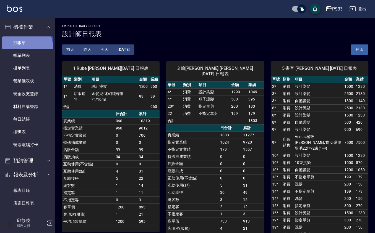
click at [20, 48] on link "打帳單" at bounding box center [27, 43] width 51 height 13
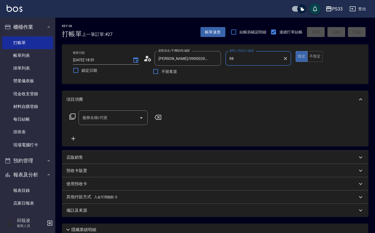
click at [296, 51] on button "指定" at bounding box center [302, 56] width 12 height 11
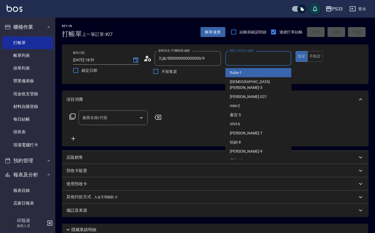
click at [260, 59] on input "服務人員姓名/編號" at bounding box center [258, 59] width 61 height 10
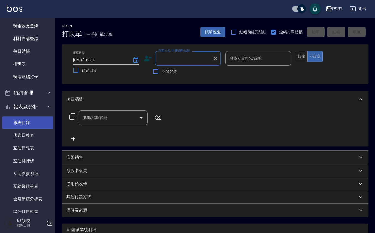
scroll to position [74, 0]
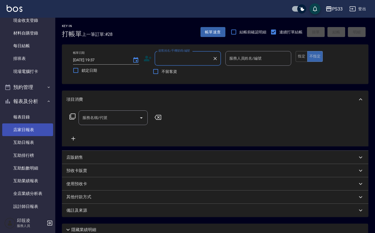
click at [23, 126] on link "店家日報表" at bounding box center [27, 130] width 51 height 13
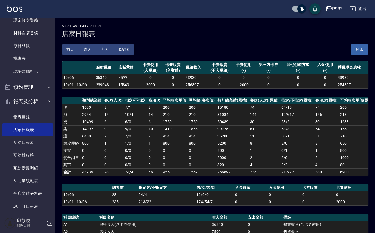
click at [2, 124] on link "店家日報表" at bounding box center [27, 130] width 51 height 13
click at [42, 70] on link "現場電腦打卡" at bounding box center [27, 71] width 51 height 13
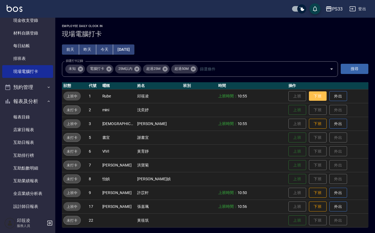
click at [309, 92] on button "下班" at bounding box center [318, 97] width 18 height 10
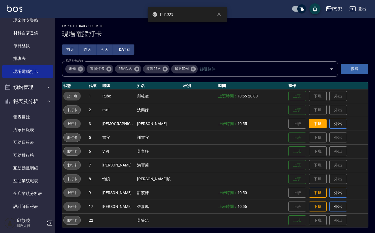
click at [310, 123] on button "下班" at bounding box center [318, 124] width 18 height 10
click at [314, 193] on button "下班" at bounding box center [318, 193] width 18 height 10
click at [309, 207] on button "下班" at bounding box center [318, 207] width 18 height 10
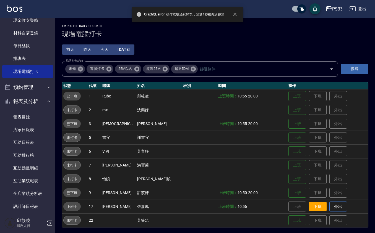
click at [309, 207] on button "下班" at bounding box center [318, 207] width 18 height 10
